Goal: Task Accomplishment & Management: Use online tool/utility

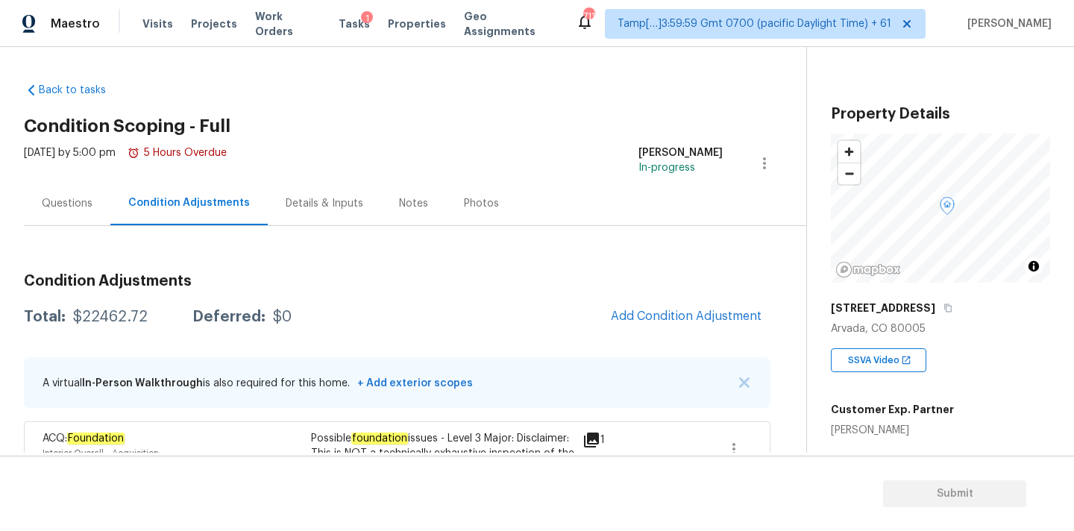
click at [86, 204] on div "Questions" at bounding box center [67, 203] width 51 height 15
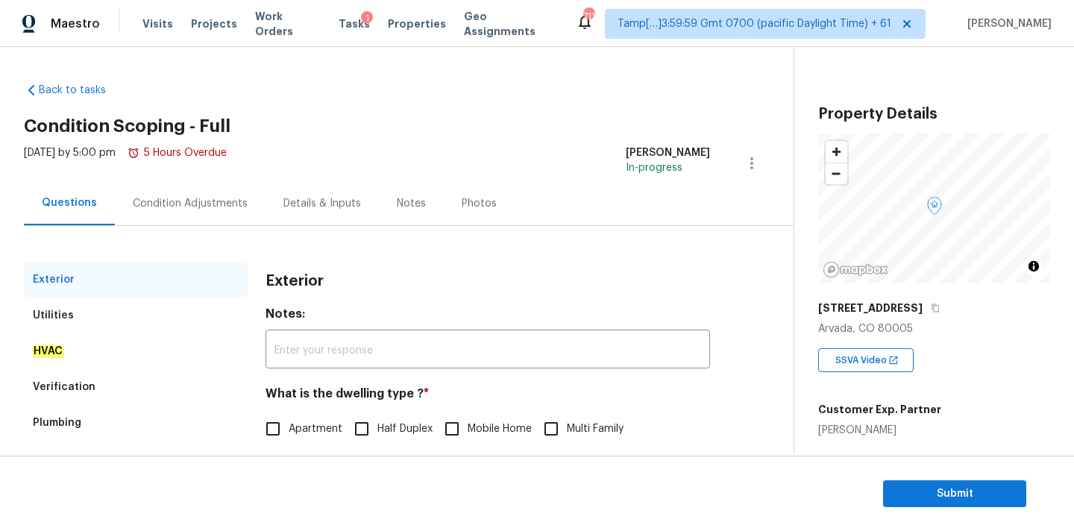
scroll to position [187, 0]
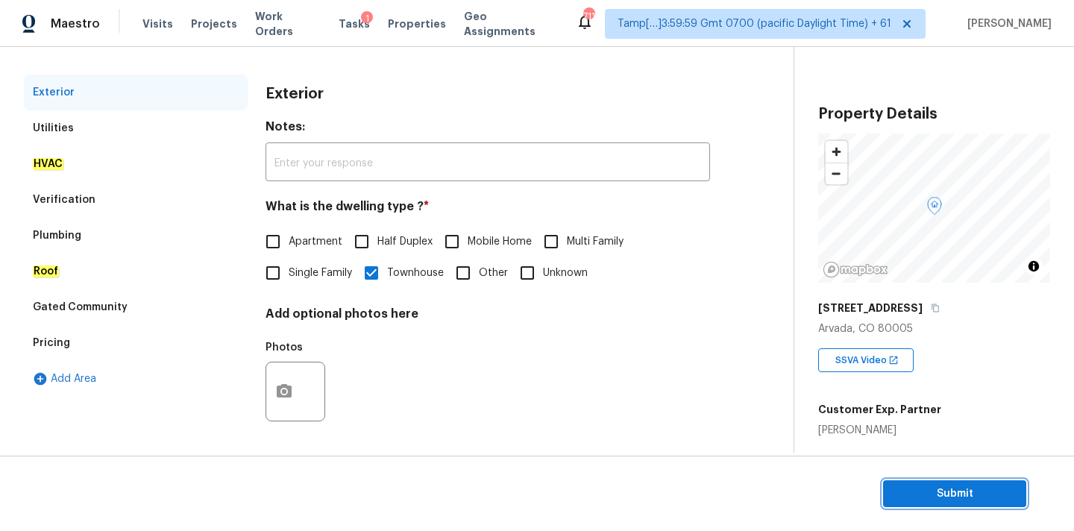
click at [932, 488] on span "Submit" at bounding box center [954, 494] width 119 height 19
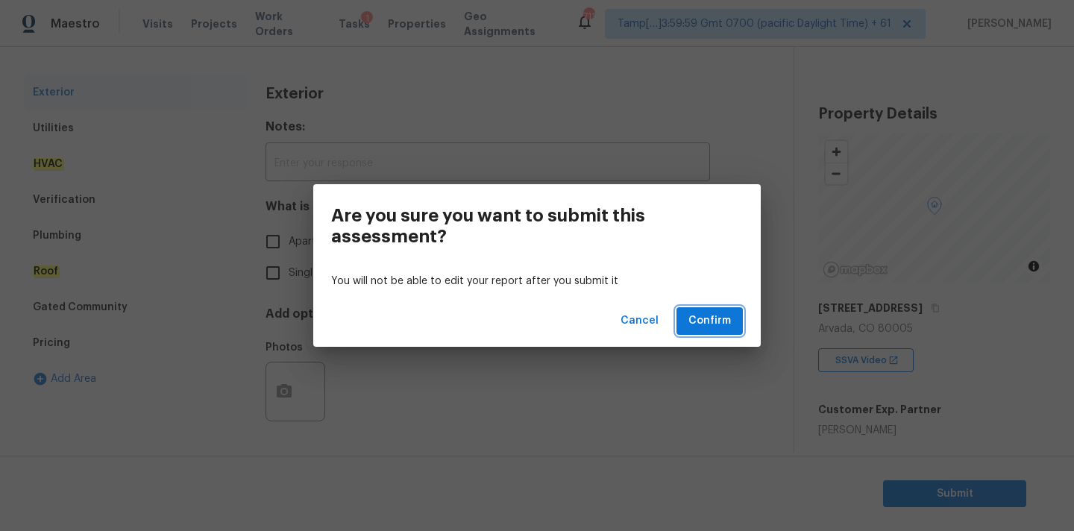
click at [703, 321] on span "Confirm" at bounding box center [709, 321] width 43 height 19
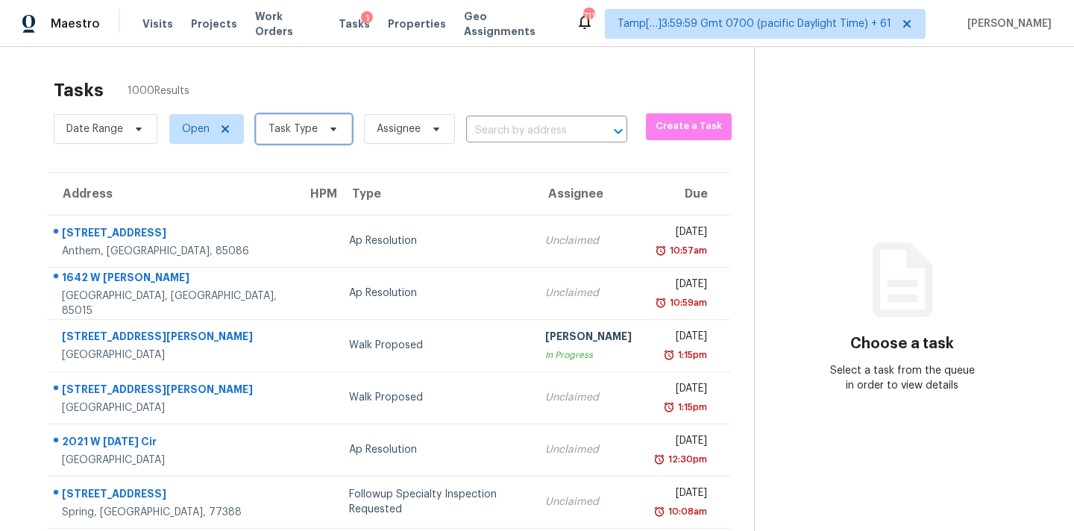
click at [278, 122] on span "Task Type" at bounding box center [293, 129] width 49 height 15
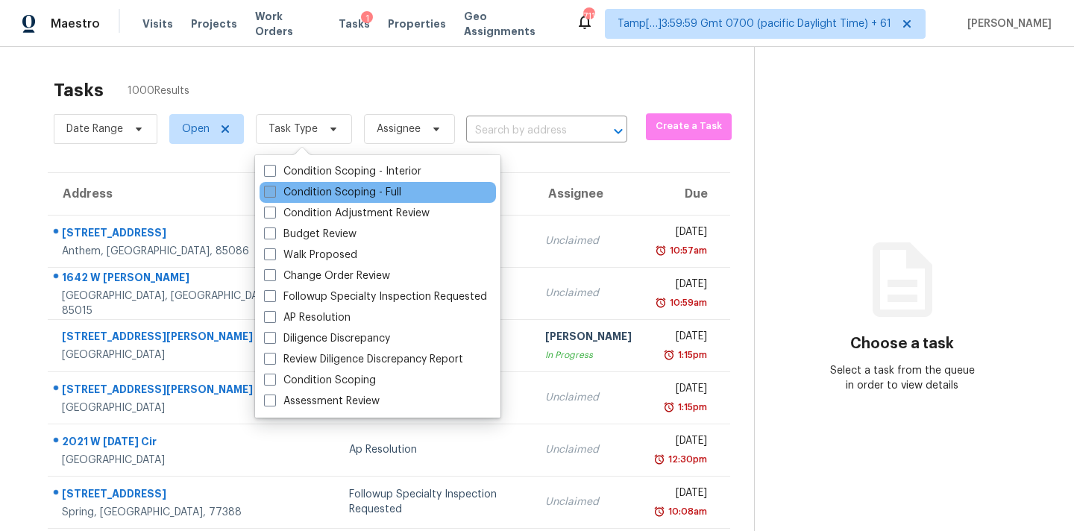
click at [373, 197] on label "Condition Scoping - Full" at bounding box center [332, 192] width 137 height 15
click at [274, 195] on input "Condition Scoping - Full" at bounding box center [269, 190] width 10 height 10
checkbox input "true"
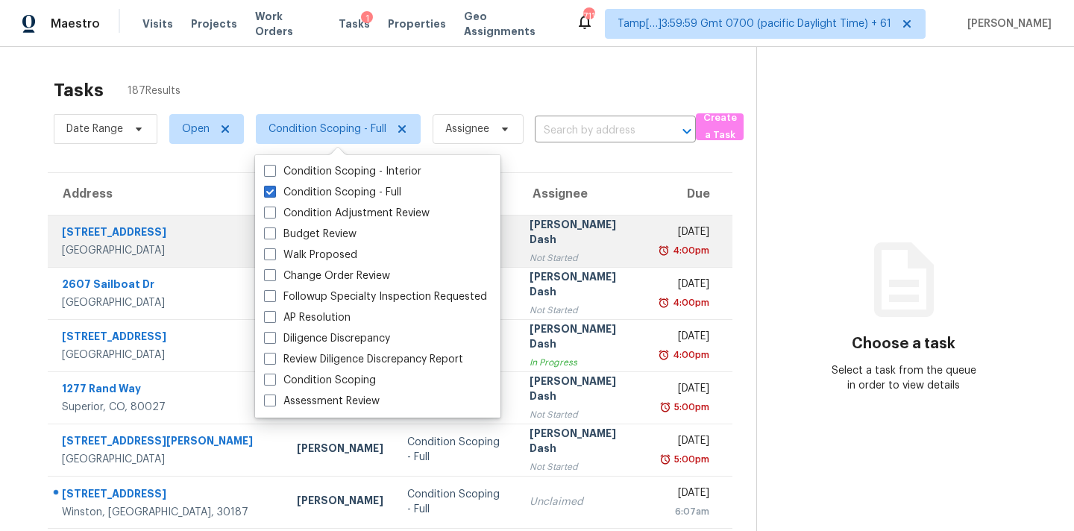
click at [530, 263] on div "Not Started" at bounding box center [583, 258] width 107 height 15
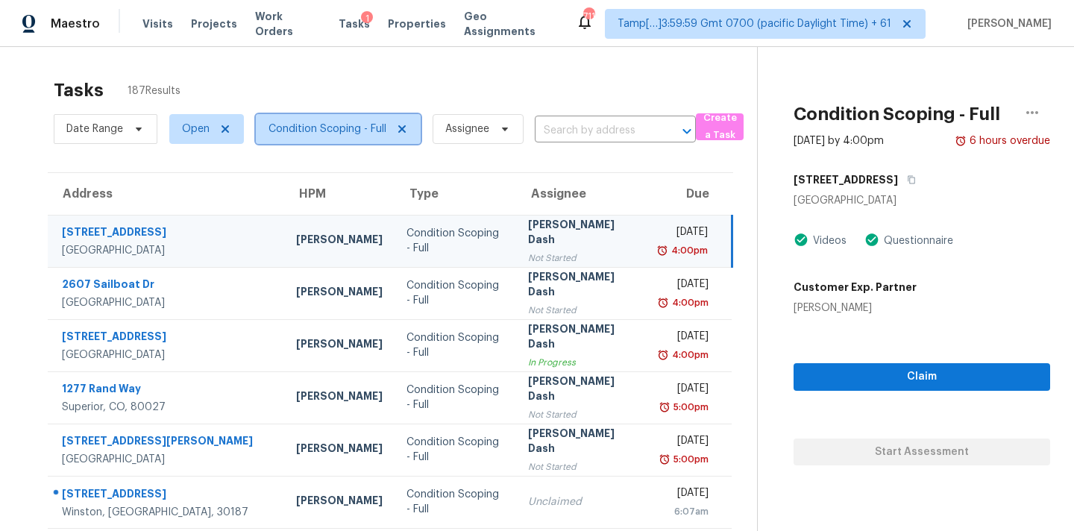
click at [353, 138] on span "Condition Scoping - Full" at bounding box center [338, 129] width 165 height 30
click at [550, 251] on div "Not Started" at bounding box center [581, 258] width 107 height 15
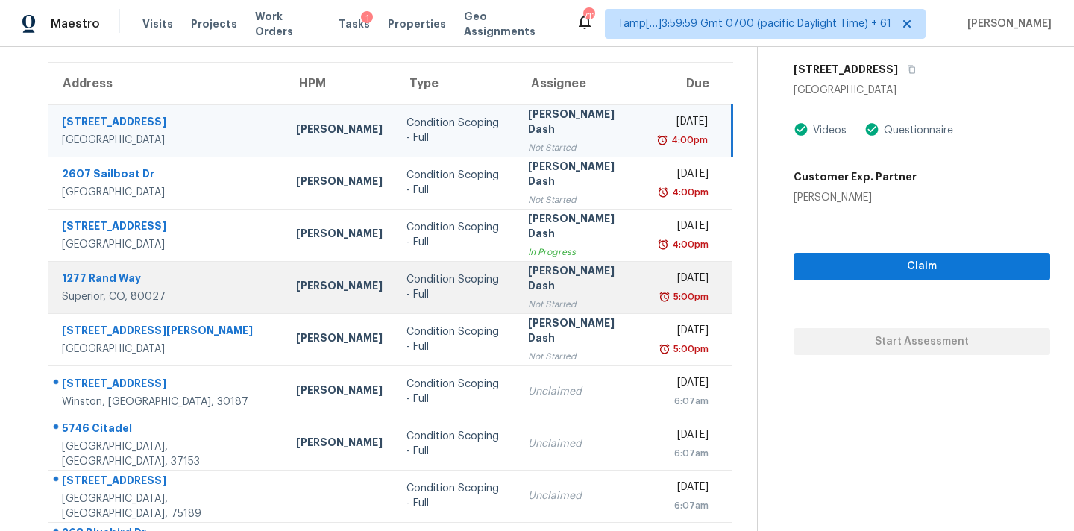
scroll to position [107, 0]
